Goal: Task Accomplishment & Management: Complete application form

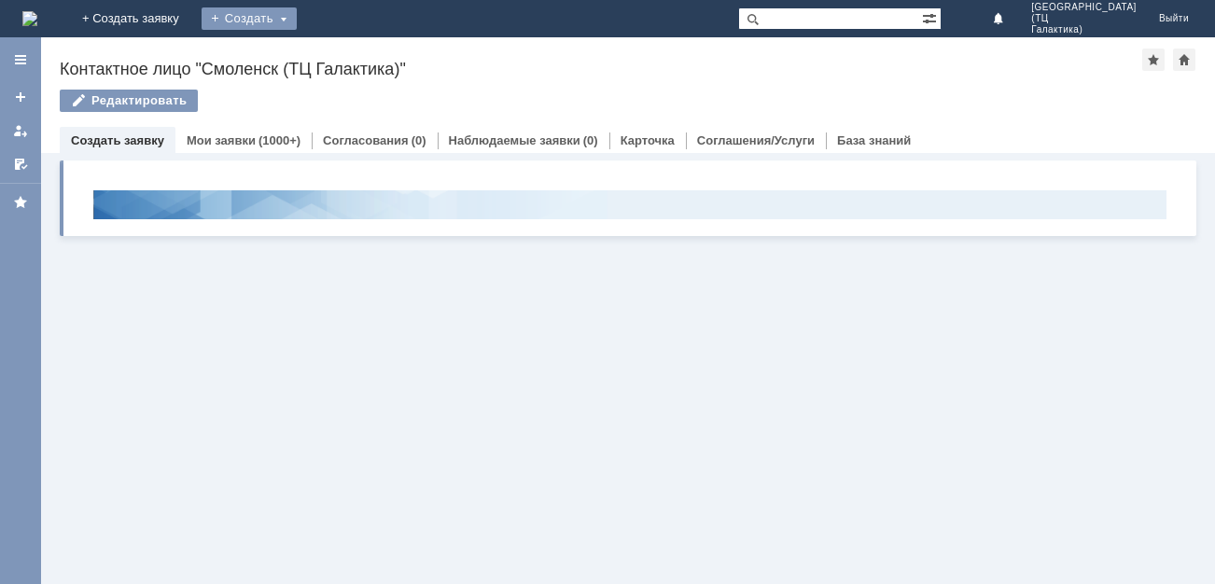
click at [297, 17] on div "Создать" at bounding box center [249, 18] width 95 height 22
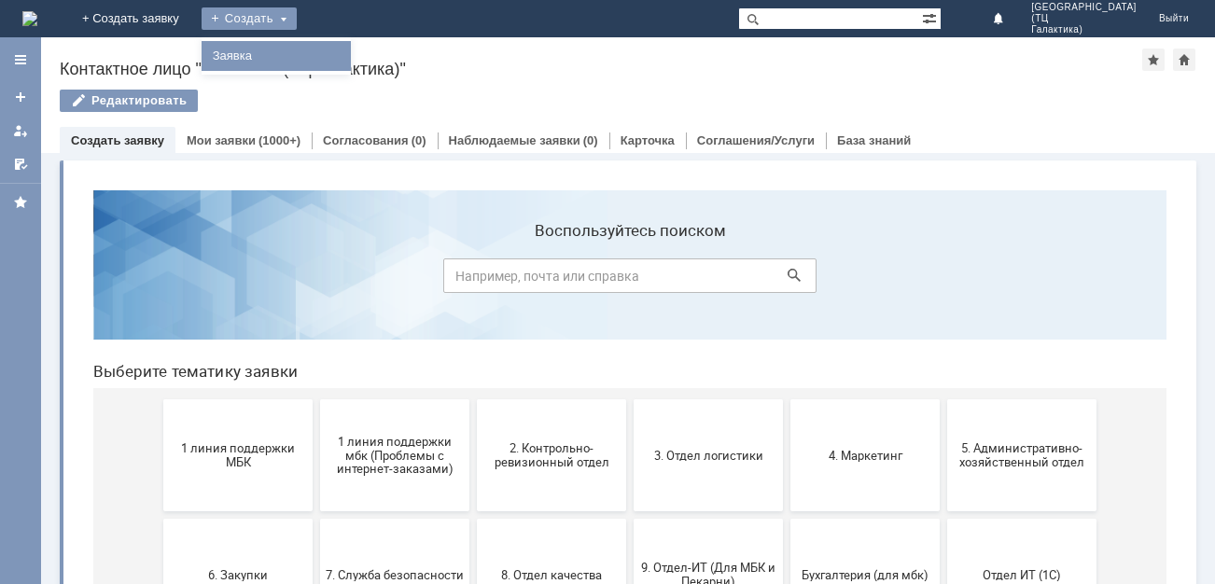
click at [351, 68] on div "Заявка" at bounding box center [276, 56] width 149 height 30
click at [297, 15] on div "Создать" at bounding box center [249, 18] width 95 height 22
click at [347, 51] on link "Заявка" at bounding box center [276, 56] width 142 height 22
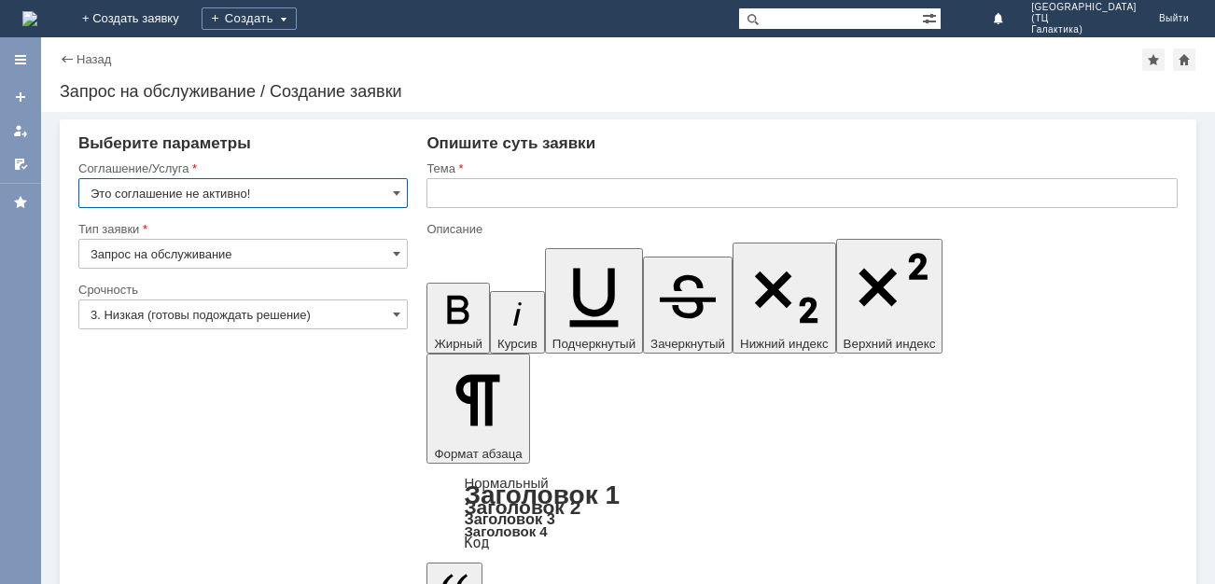
click at [388, 198] on input "Это соглашение не активно!" at bounding box center [243, 193] width 330 height 30
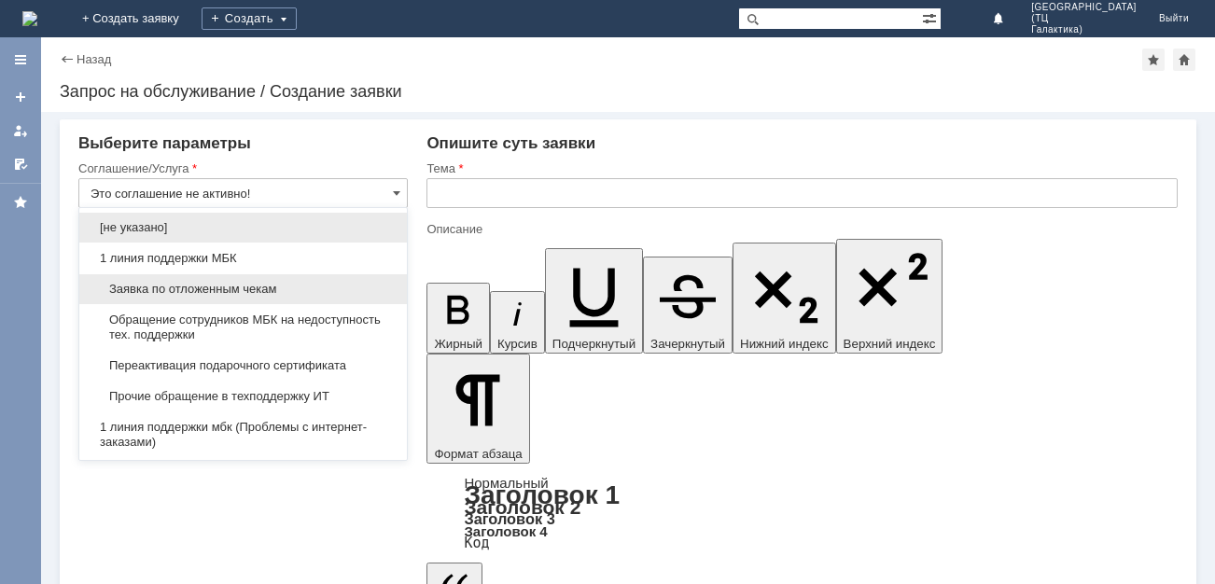
drag, startPoint x: 203, startPoint y: 288, endPoint x: 450, endPoint y: 227, distance: 254.7
click at [206, 284] on span "Заявка по отложенным чекам" at bounding box center [243, 289] width 305 height 15
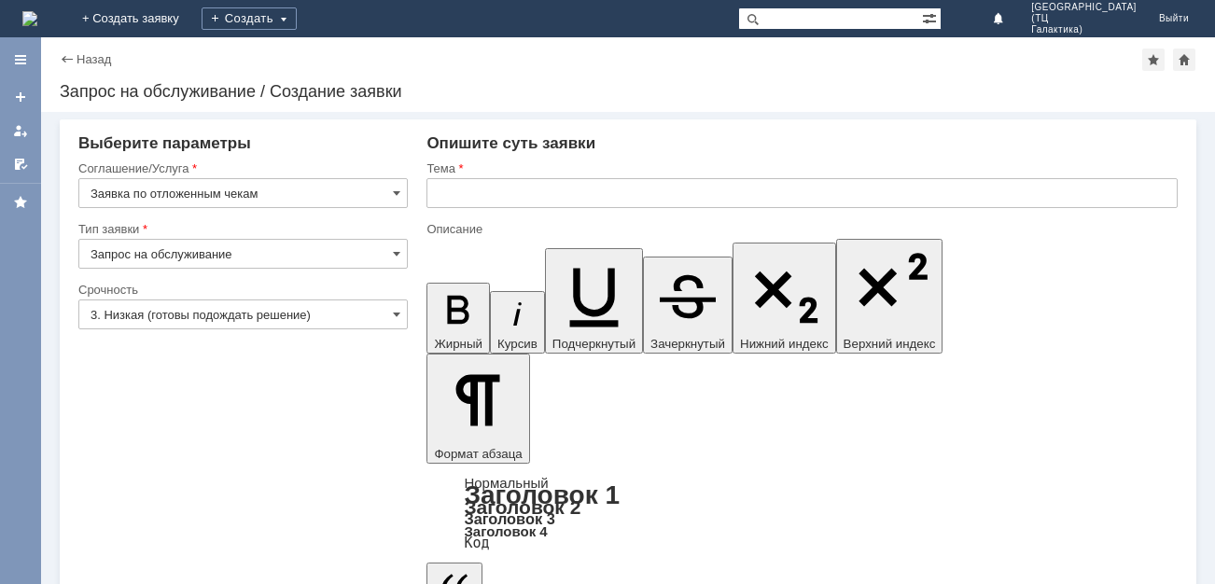
type input "Заявка по отложенным чекам"
click at [468, 194] on input "text" at bounding box center [802, 193] width 751 height 30
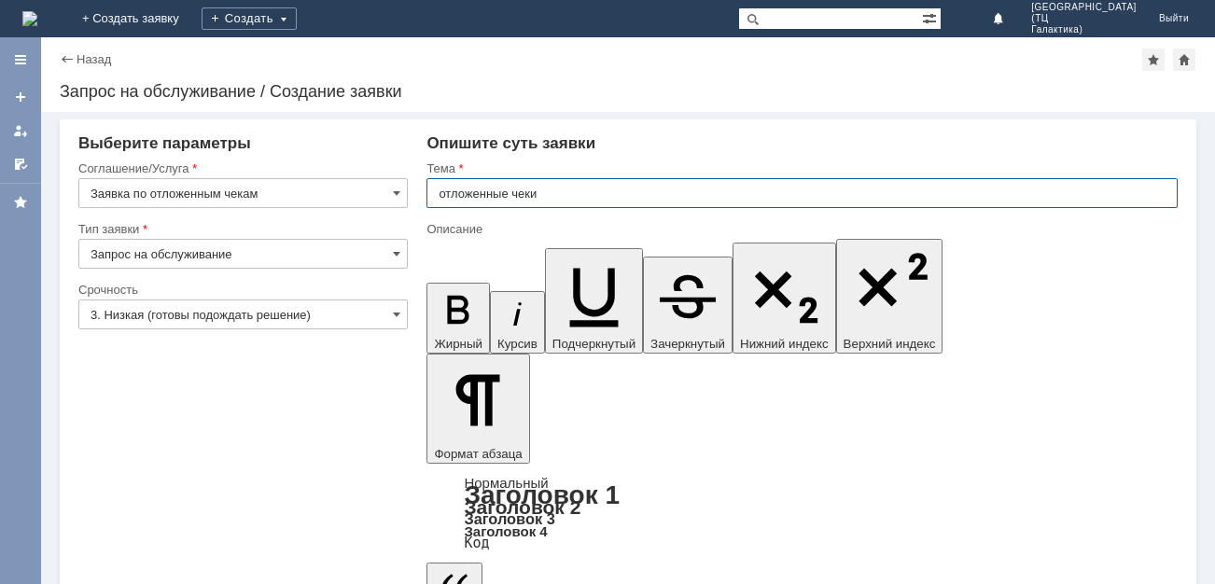
type input "отложенные чеки"
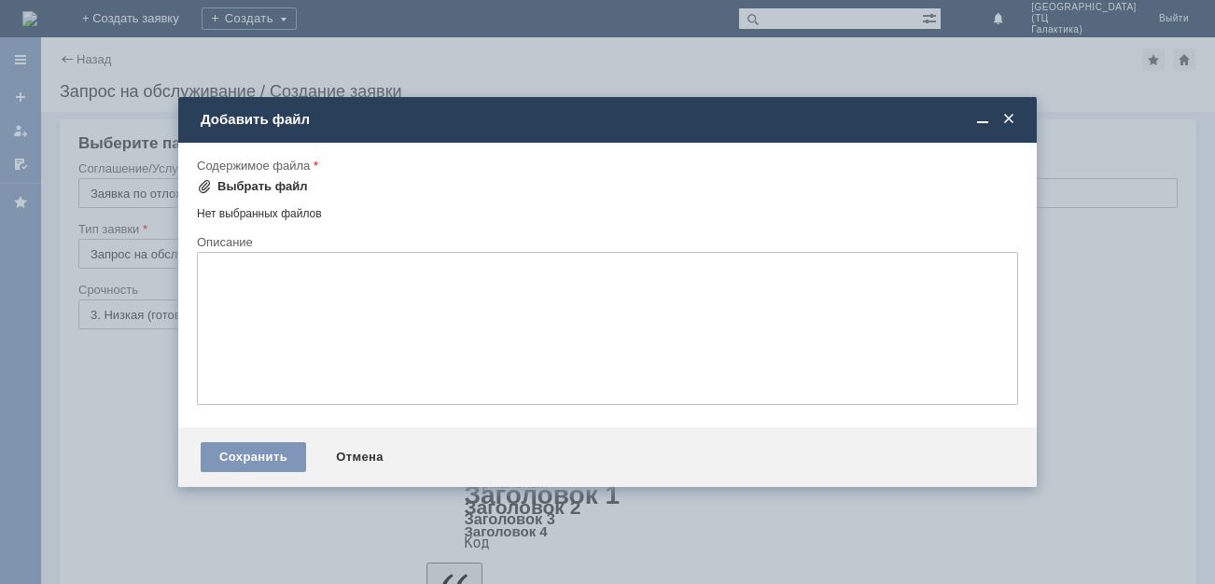
click at [261, 186] on div "Выбрать файл" at bounding box center [263, 186] width 91 height 15
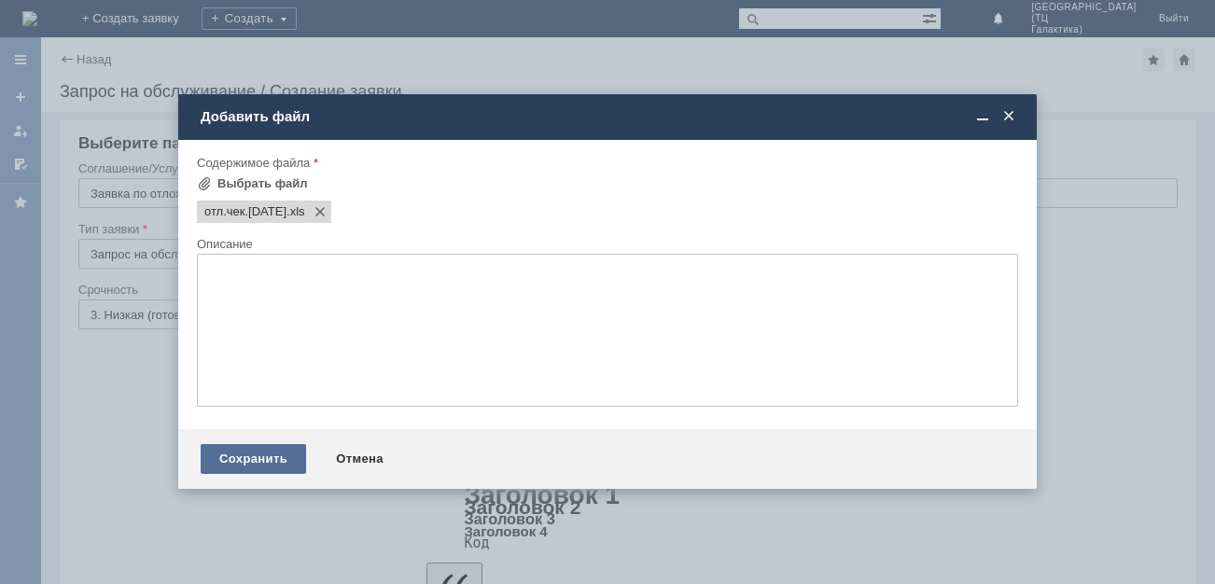
click at [238, 458] on div "Сохранить" at bounding box center [253, 459] width 105 height 30
